Goal: Task Accomplishment & Management: Complete application form

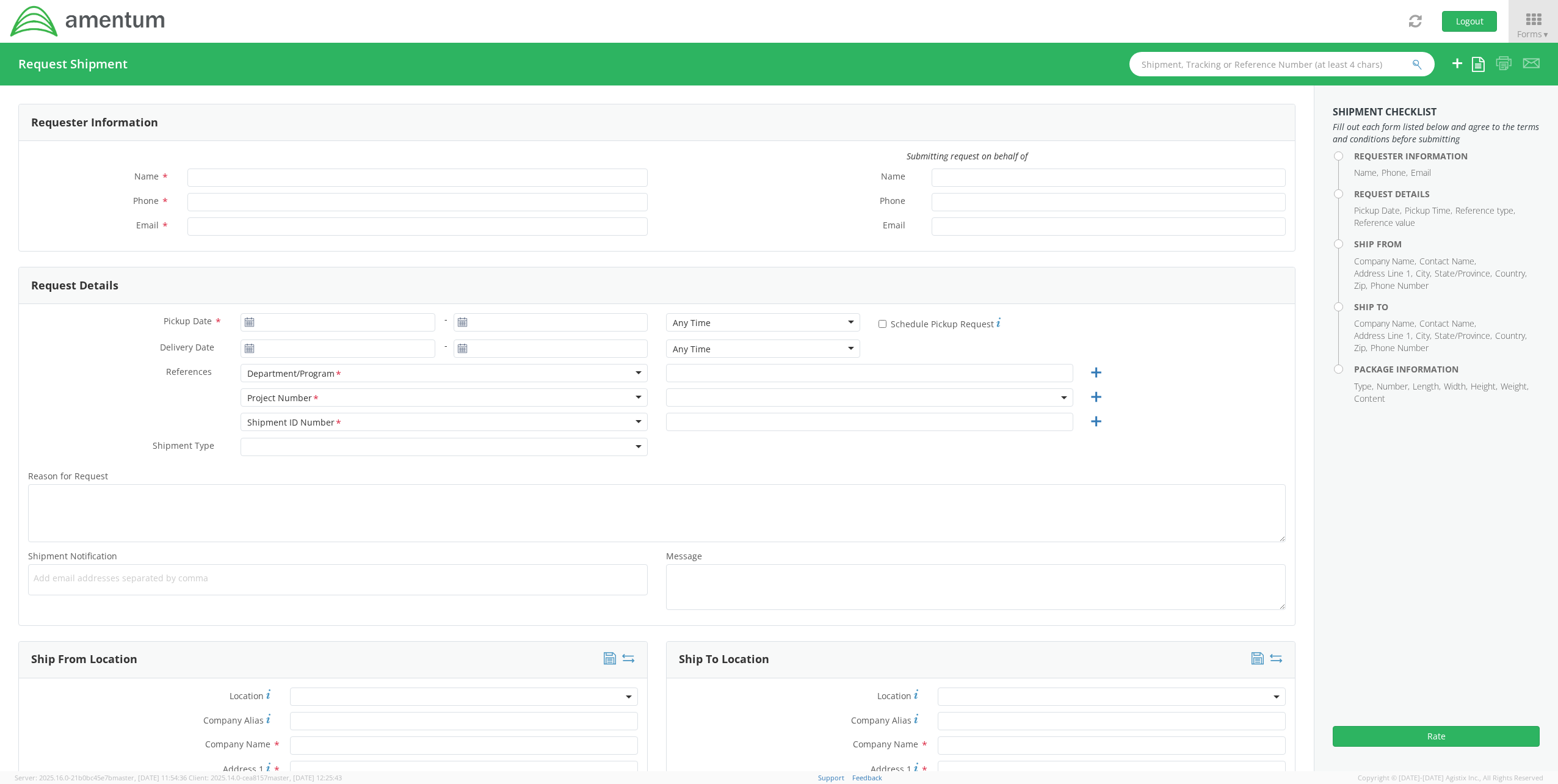
type input "[PERSON_NAME]"
type input "[PERSON_NAME][EMAIL_ADDRESS][PERSON_NAME][DOMAIN_NAME]"
click at [717, 401] on span at bounding box center [870, 397] width 407 height 18
click at [701, 418] on input "search" at bounding box center [869, 417] width 398 height 18
paste input "OVHD.100517.00000"
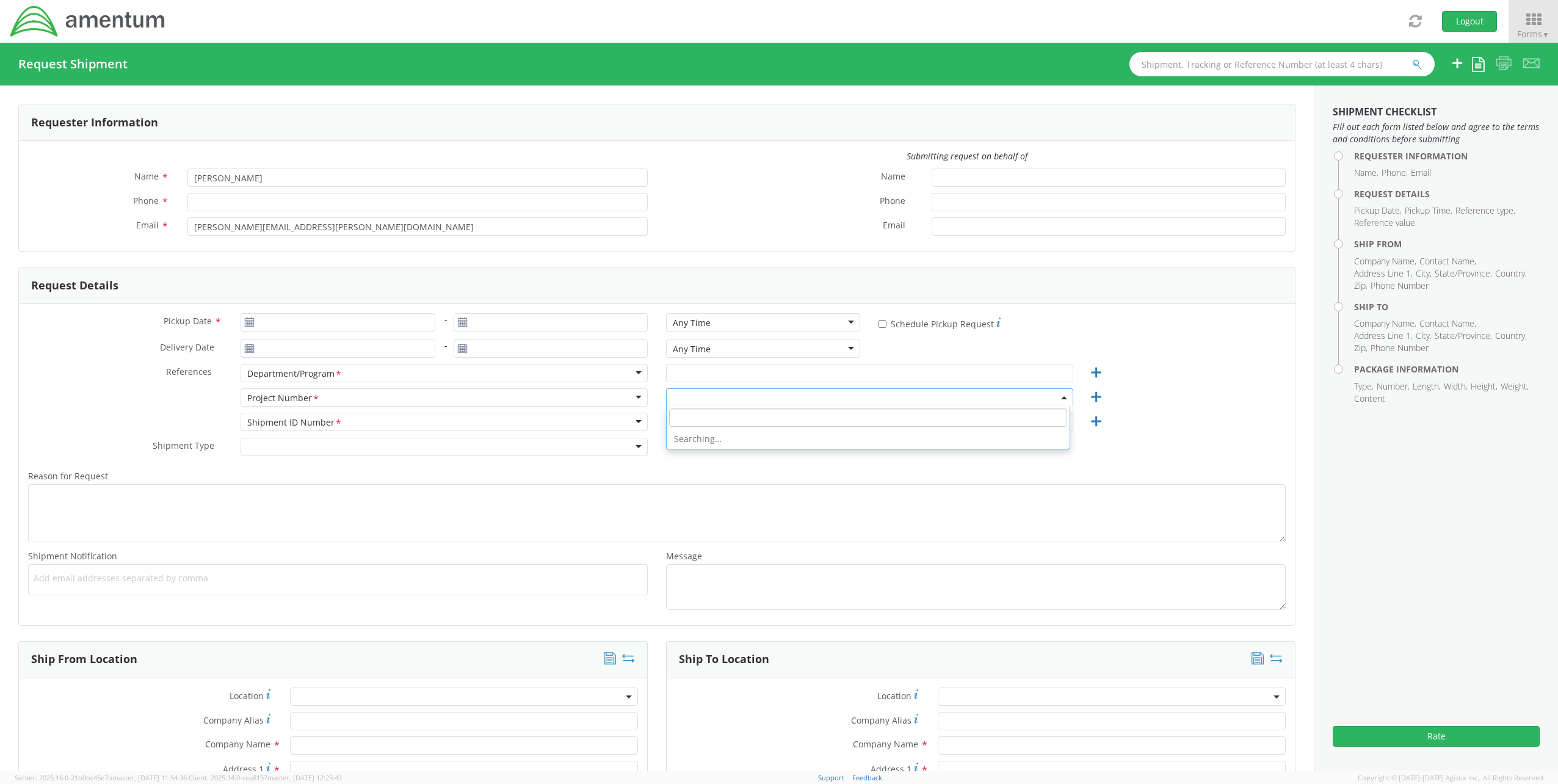
type input "OVHD.100517.00000"
select select "ADMN.100123.DSKSP"
drag, startPoint x: 704, startPoint y: 415, endPoint x: 529, endPoint y: 412, distance: 175.0
click at [529, 412] on div "Project Number <span class="required">*</span> Project Number * Account Type Ac…" at bounding box center [657, 400] width 1276 height 25
paste input ".00000"
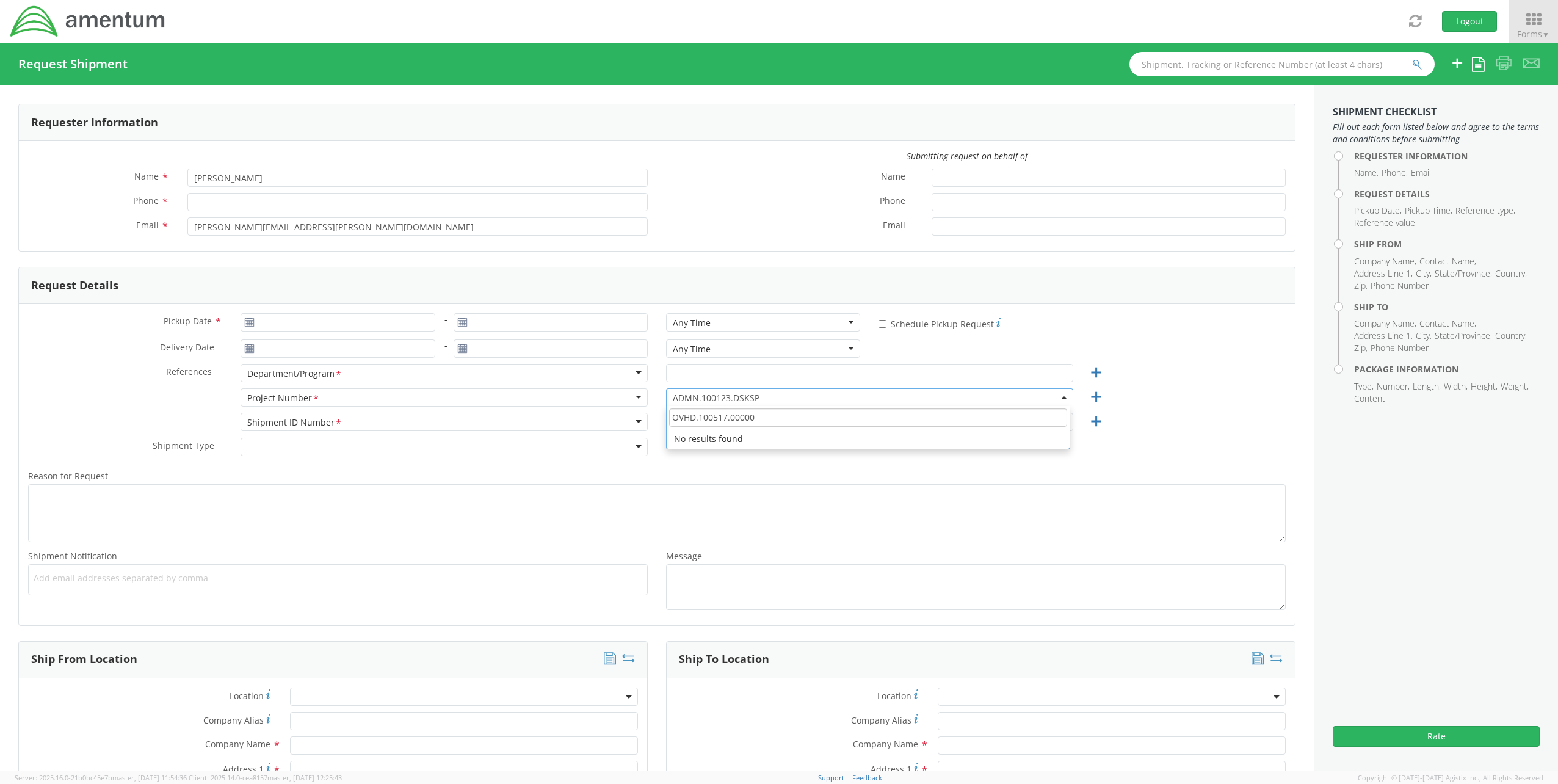
drag, startPoint x: 709, startPoint y: 417, endPoint x: 861, endPoint y: 423, distance: 152.1
click at [861, 423] on input "OVHD.100517.00000" at bounding box center [869, 417] width 398 height 18
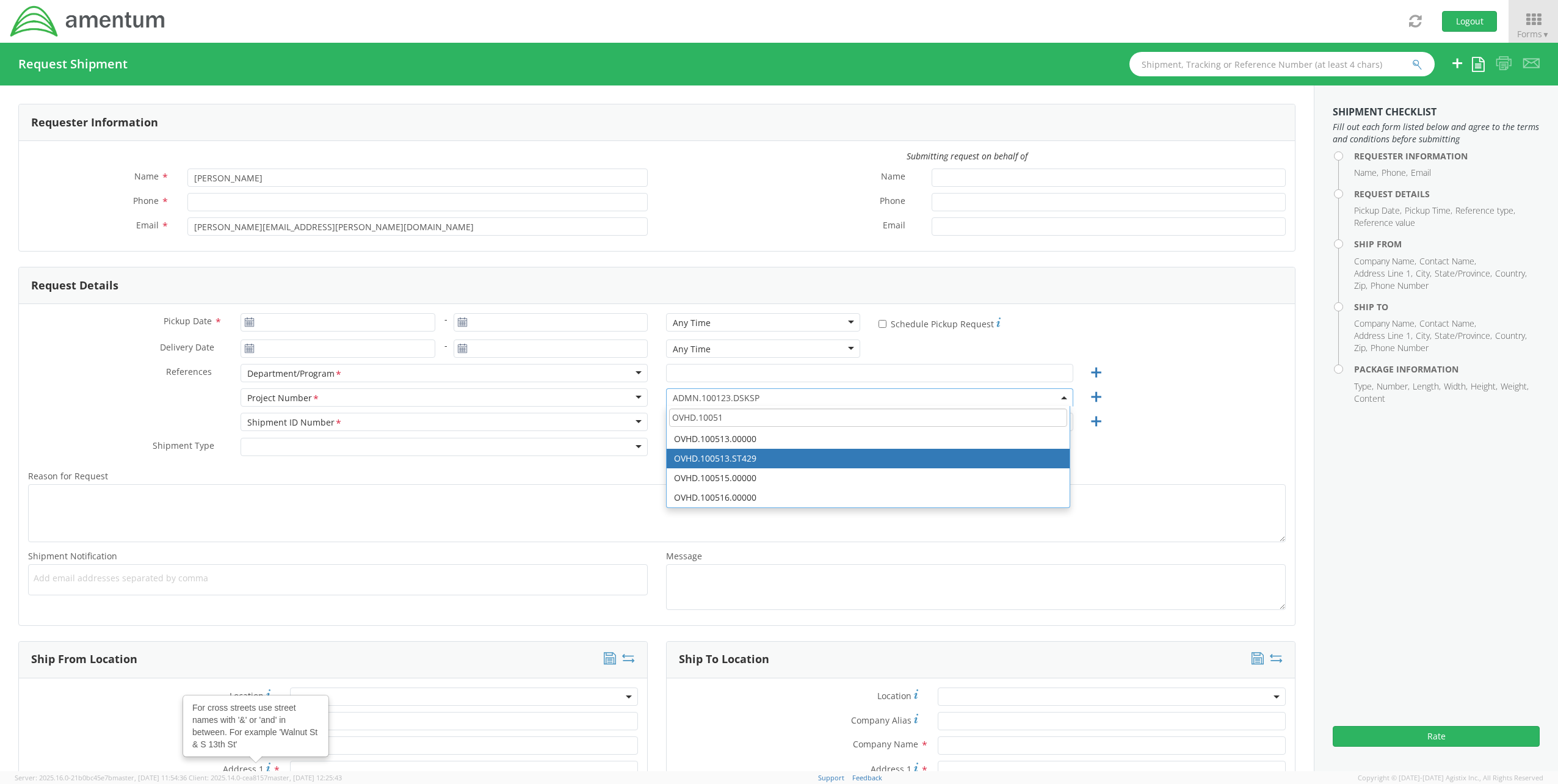
type input "OVHD.10051"
